Goal: Information Seeking & Learning: Learn about a topic

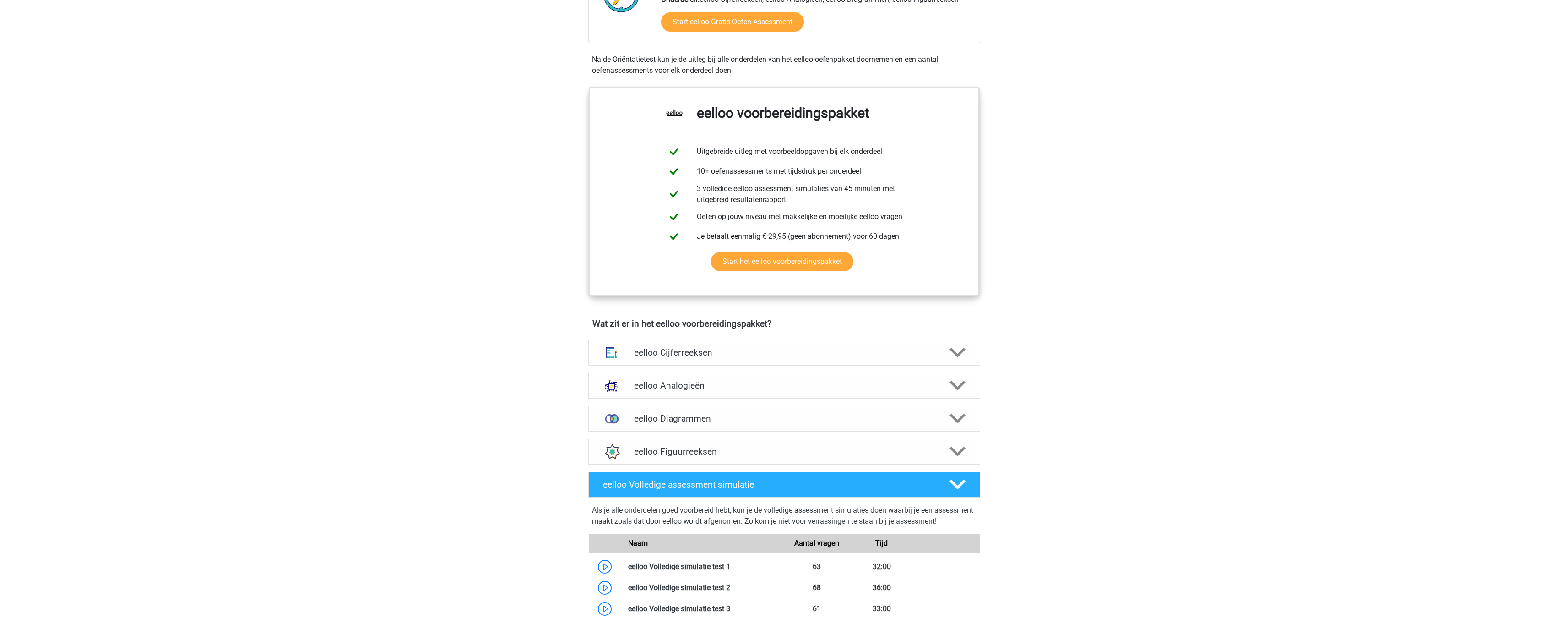
scroll to position [183, 0]
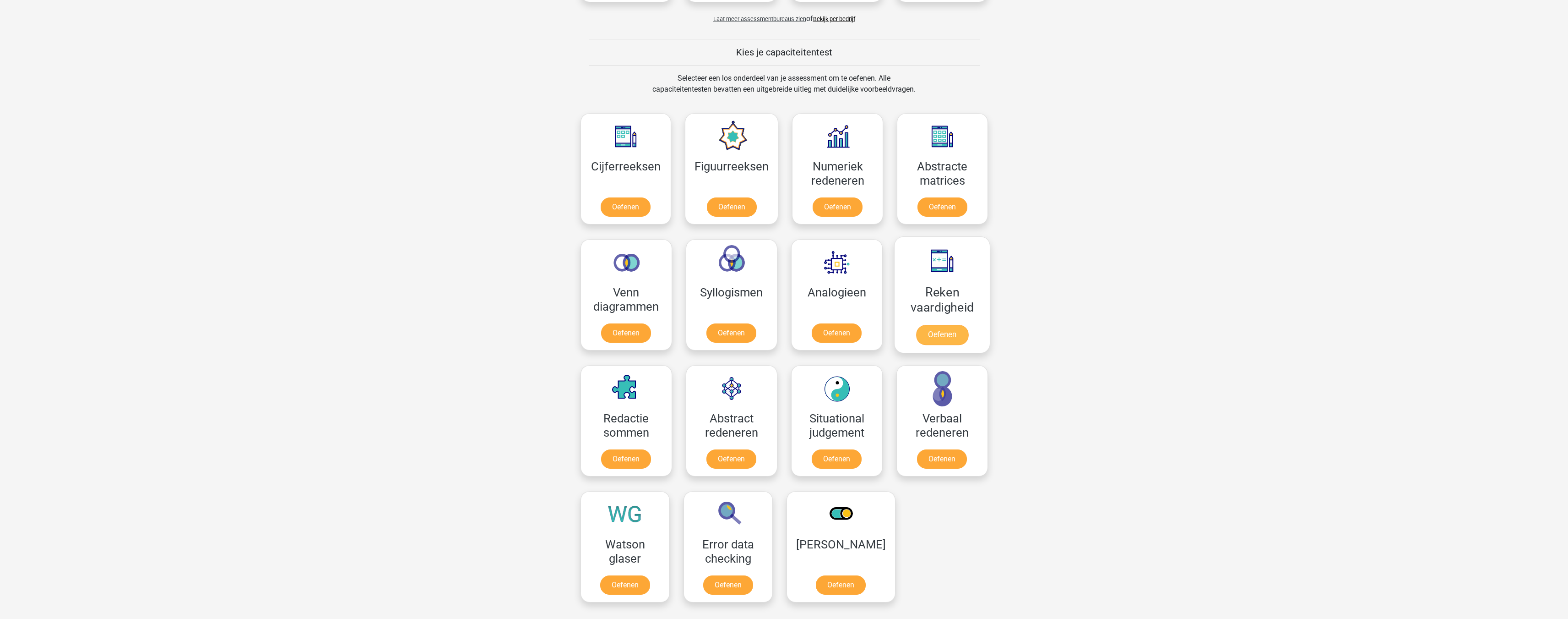
scroll to position [321, 0]
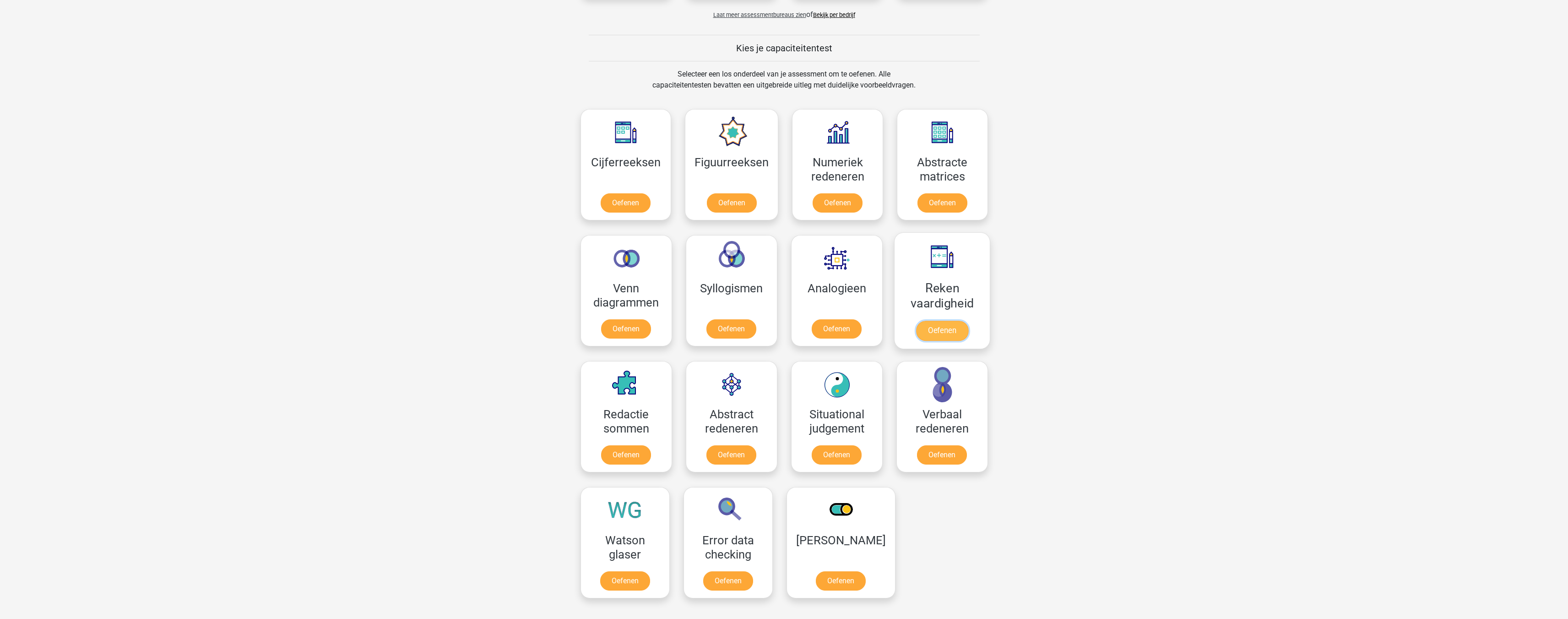
click at [939, 330] on link "Oefenen" at bounding box center [942, 330] width 52 height 20
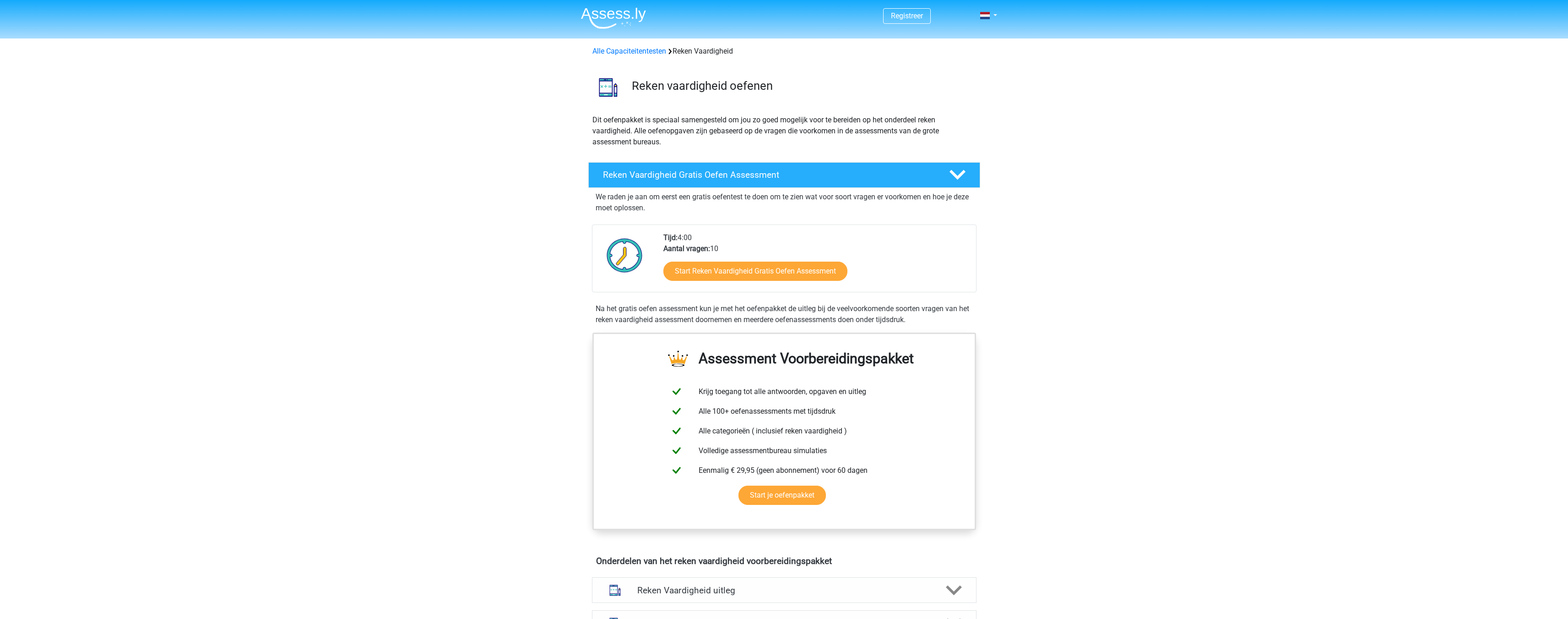
drag, startPoint x: 111, startPoint y: 6, endPoint x: 56, endPoint y: 162, distance: 165.4
click at [56, 162] on div "Registreer Nederlands English" at bounding box center [784, 592] width 1568 height 1185
